Goal: Book appointment/travel/reservation

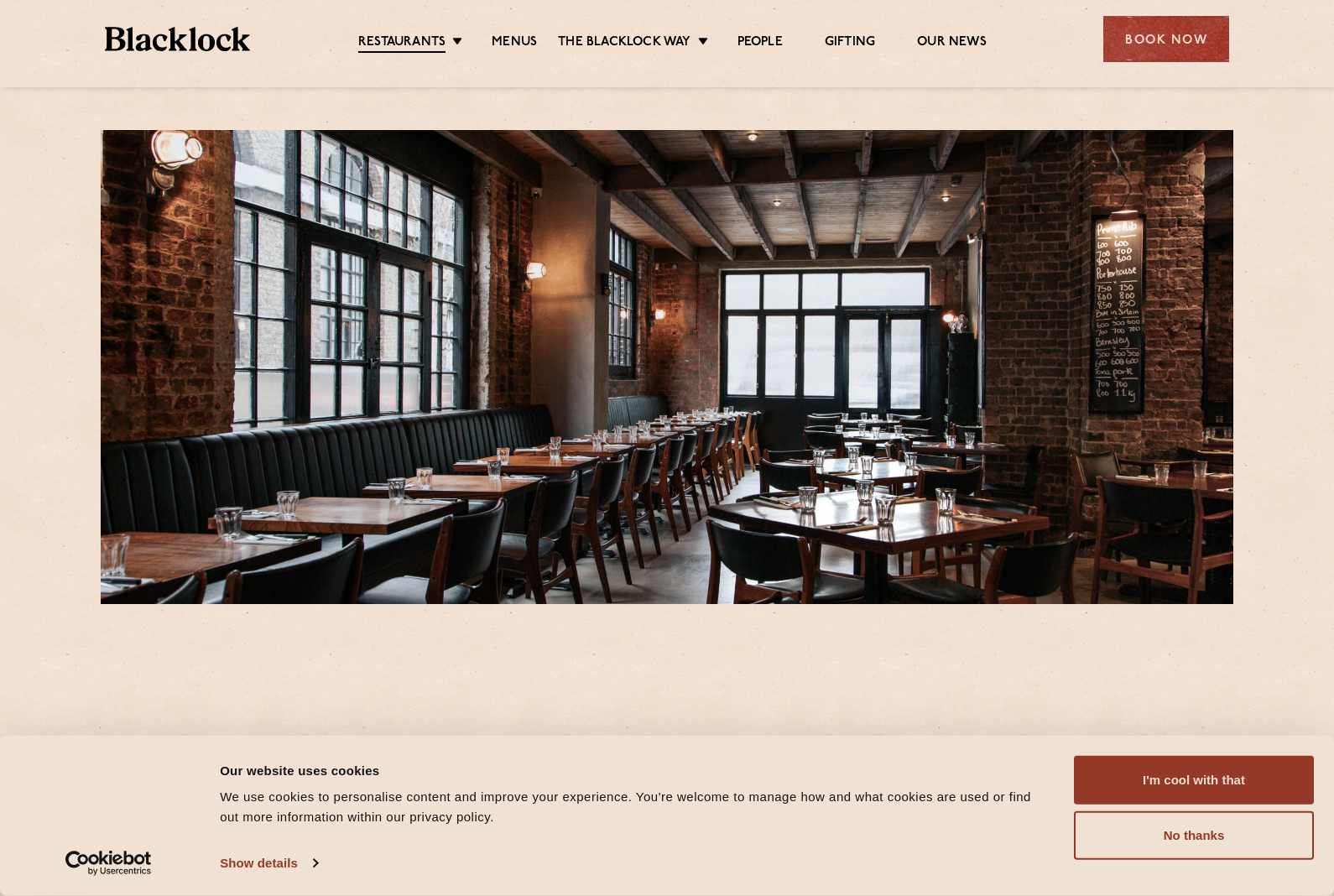
click at [508, 41] on link "Menus" at bounding box center [514, 43] width 45 height 17
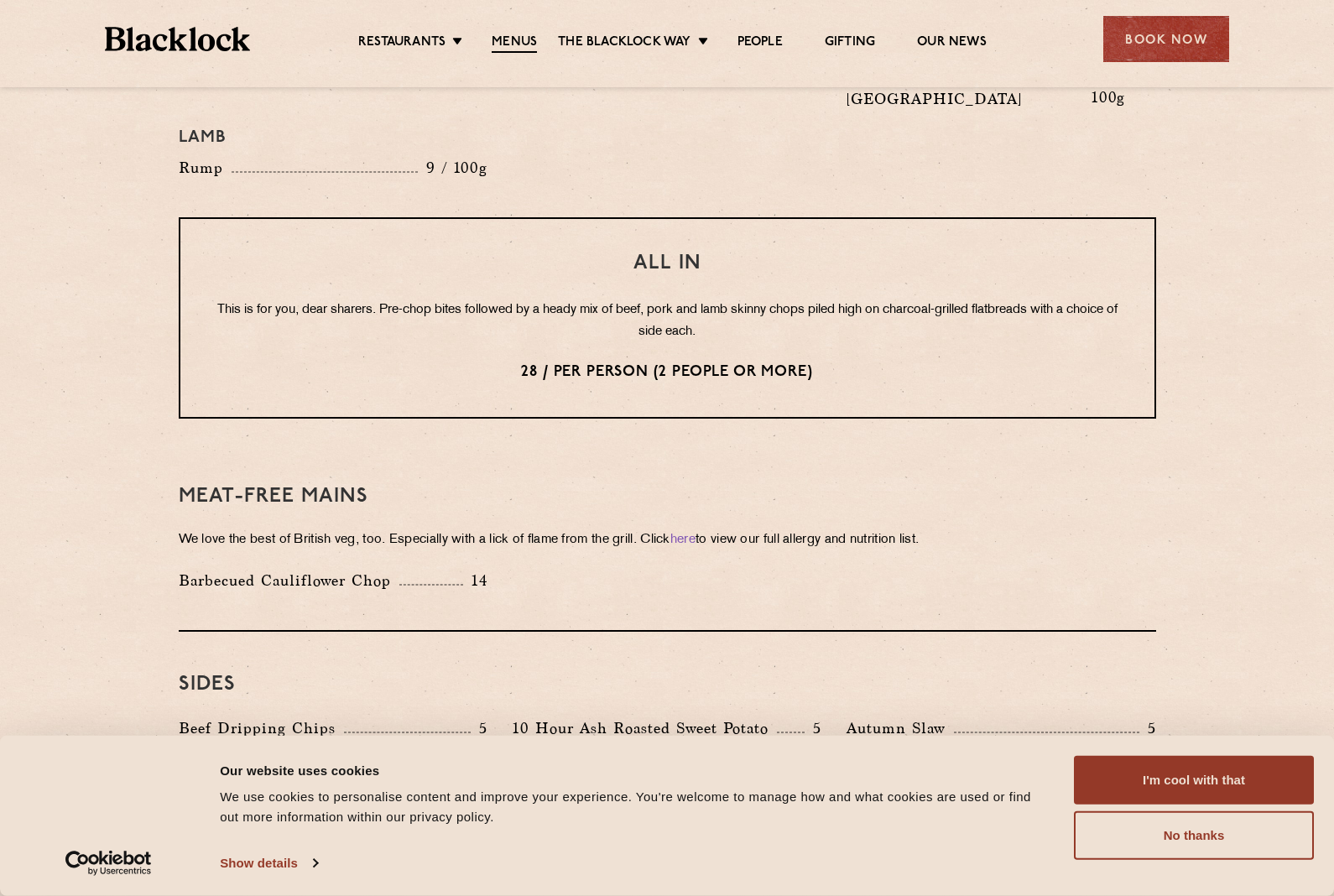
scroll to position [2048, 0]
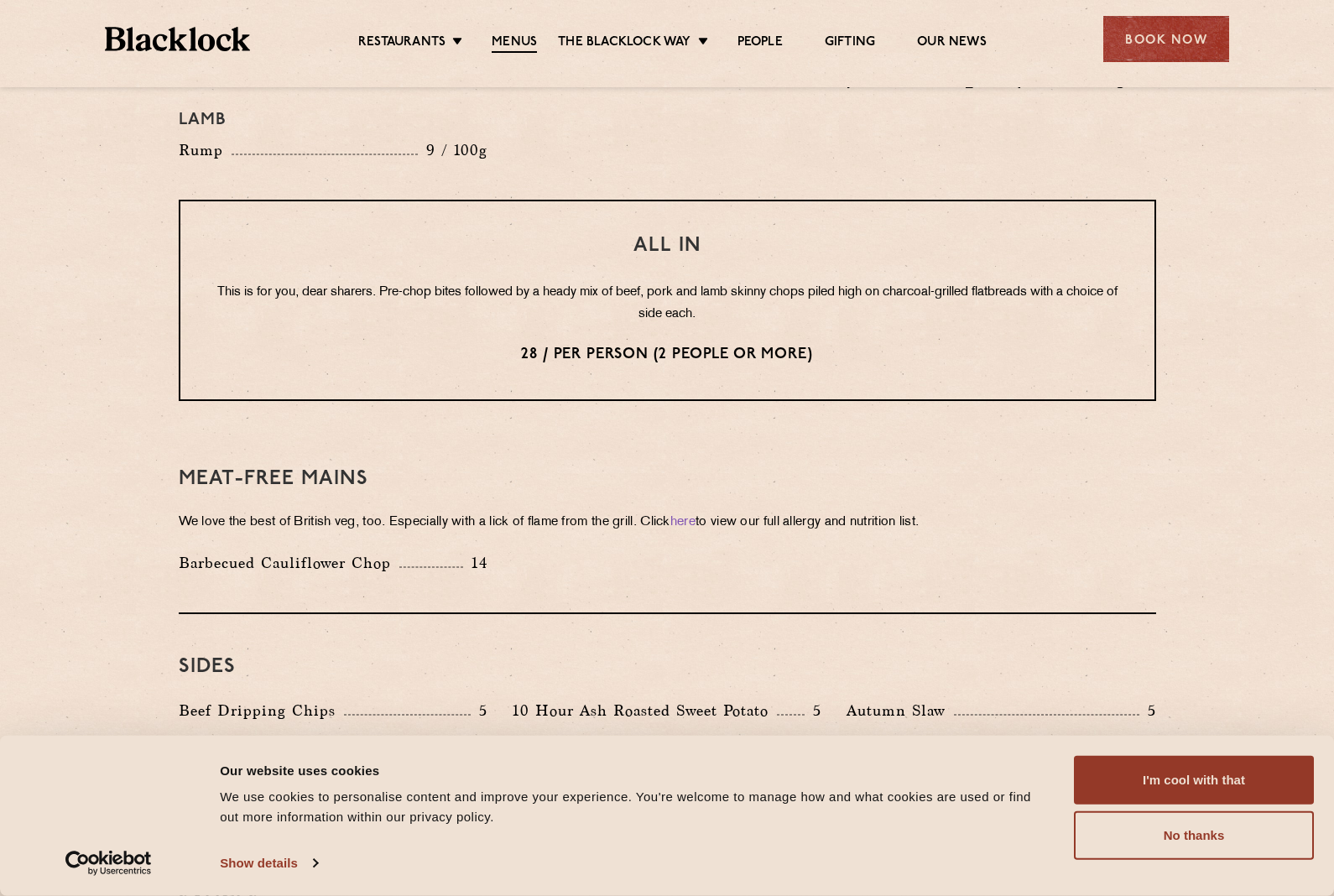
click at [1183, 42] on div "Book Now" at bounding box center [1166, 39] width 125 height 46
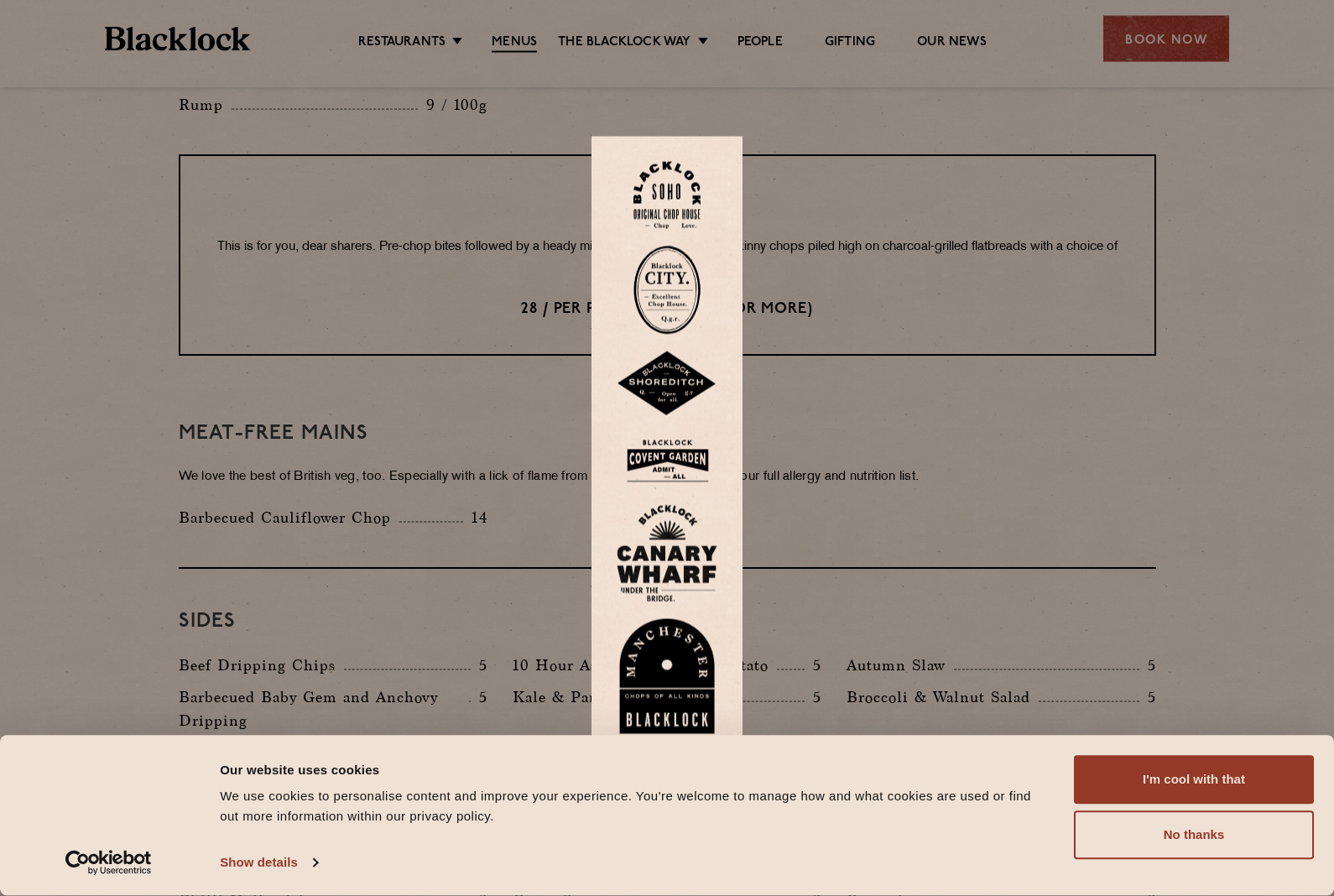
scroll to position [2093, 0]
click at [655, 417] on img at bounding box center [667, 384] width 101 height 66
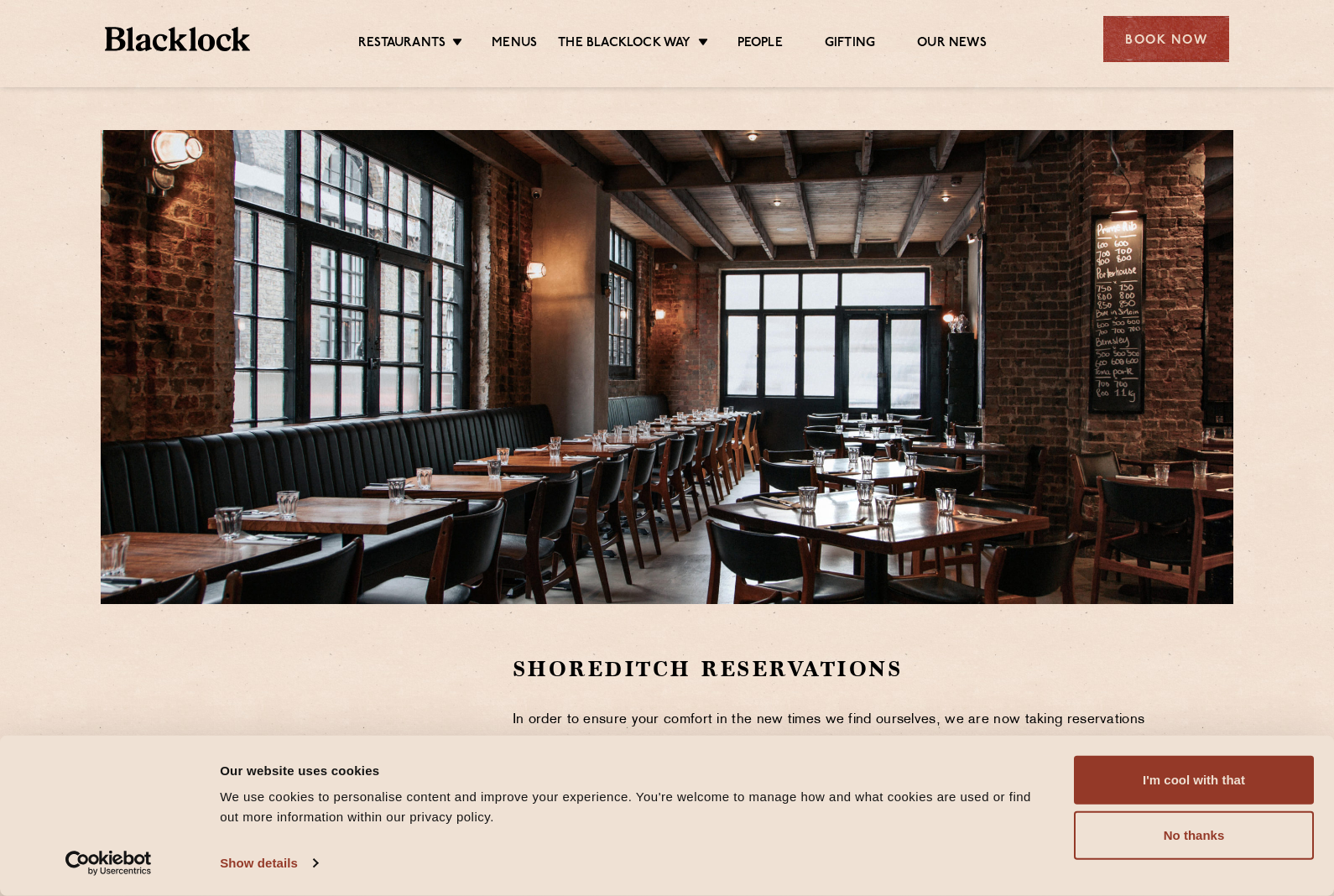
click at [1183, 835] on button "No thanks" at bounding box center [1193, 835] width 240 height 49
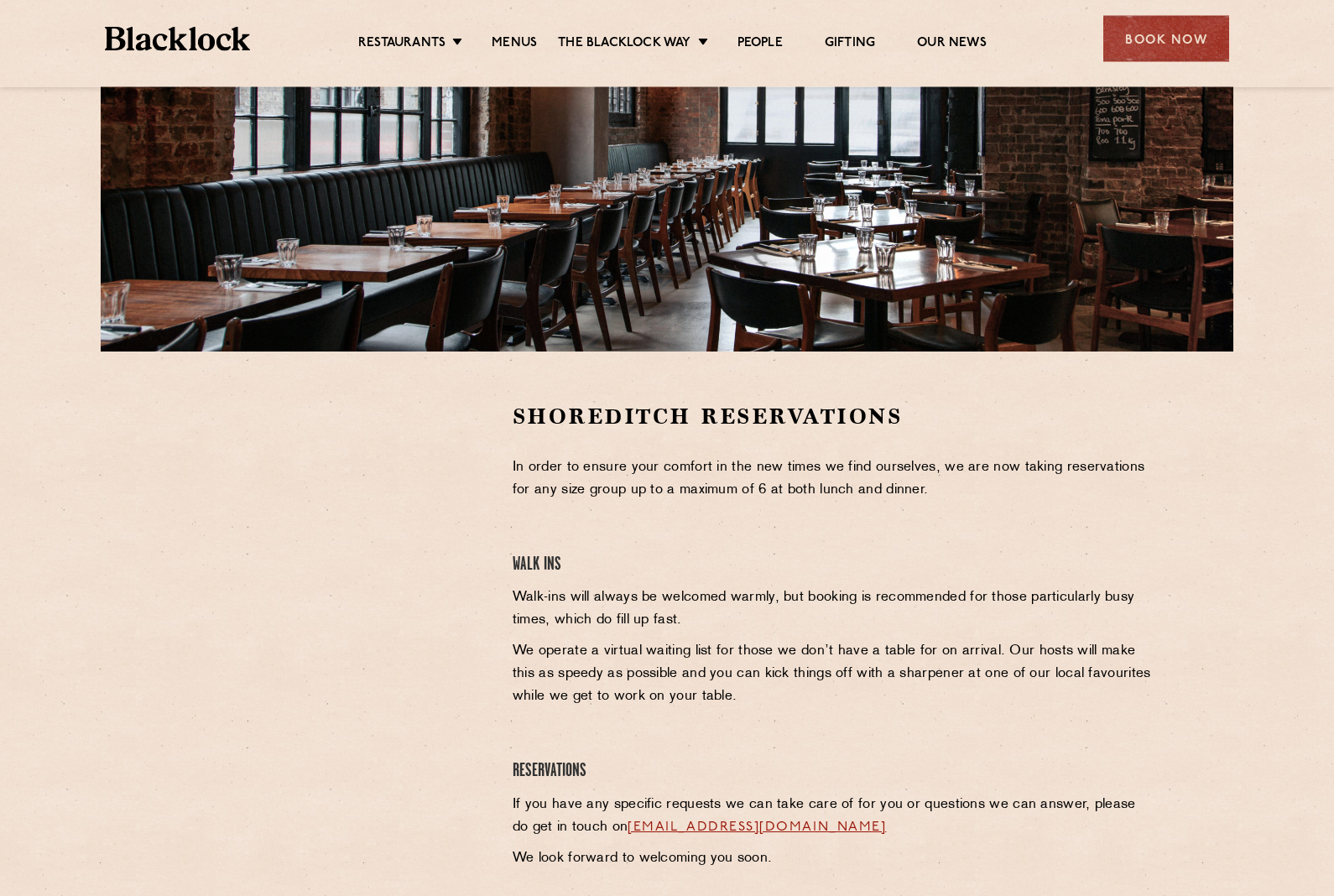
scroll to position [319, 0]
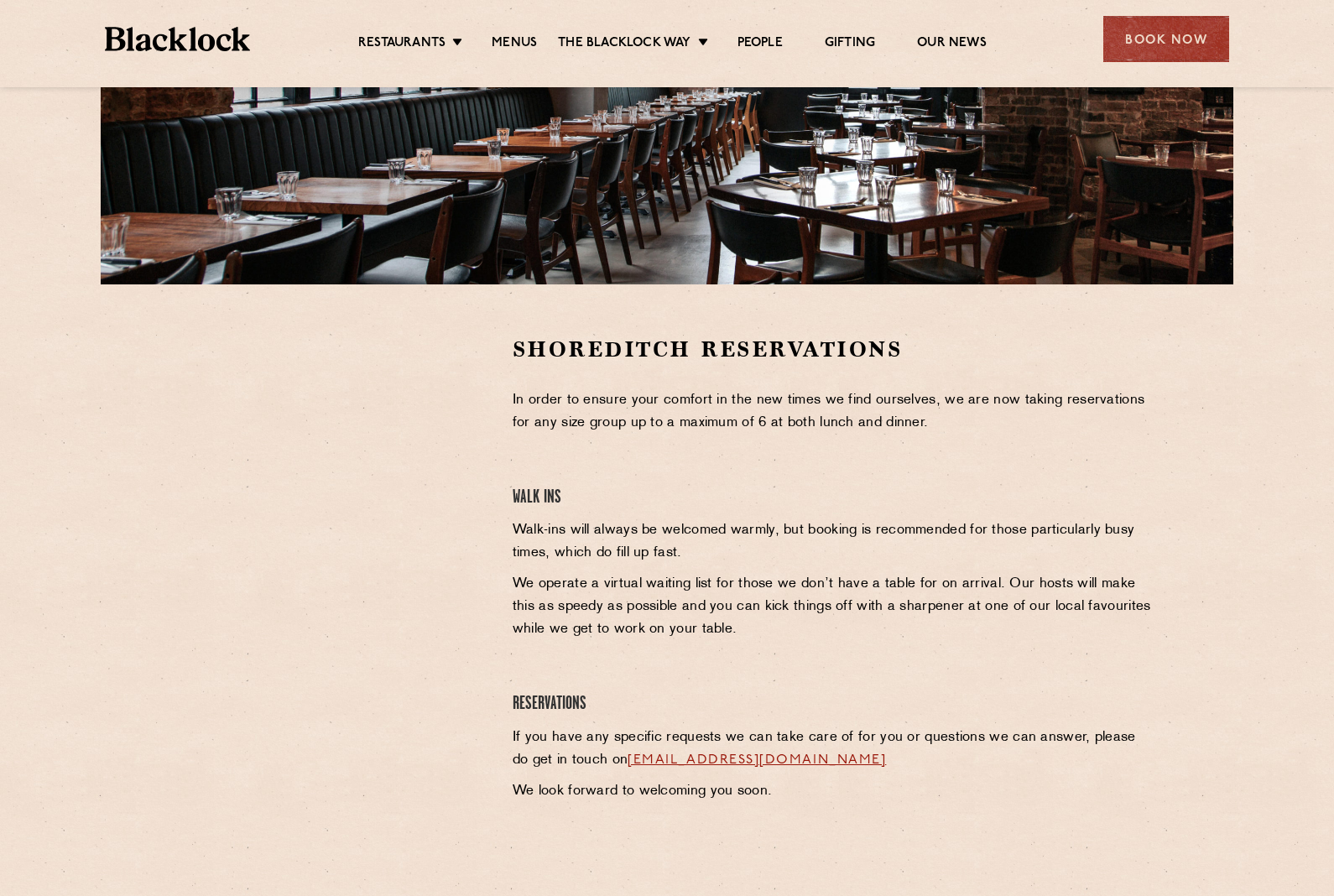
click at [482, 43] on li "Menus" at bounding box center [514, 44] width 87 height 17
click at [510, 36] on link "Menus" at bounding box center [514, 44] width 45 height 17
